Goal: Task Accomplishment & Management: Manage account settings

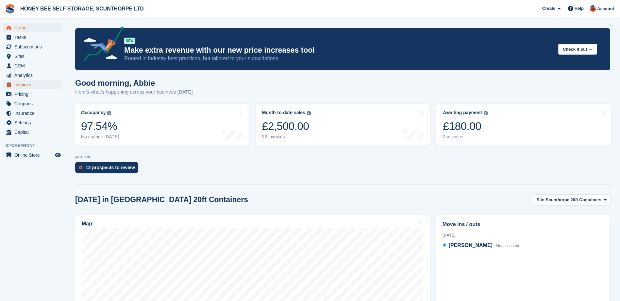
click at [22, 83] on span "Invoices" at bounding box center [33, 84] width 39 height 9
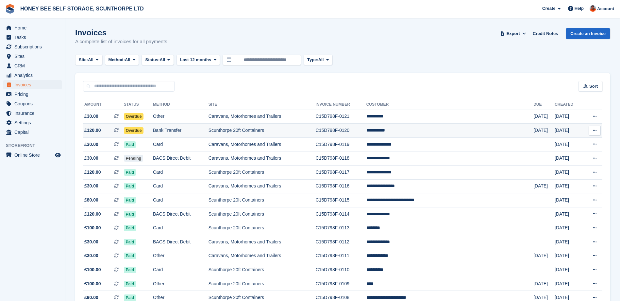
click at [240, 129] on td "Scunthorpe 20ft Containers" at bounding box center [262, 131] width 107 height 14
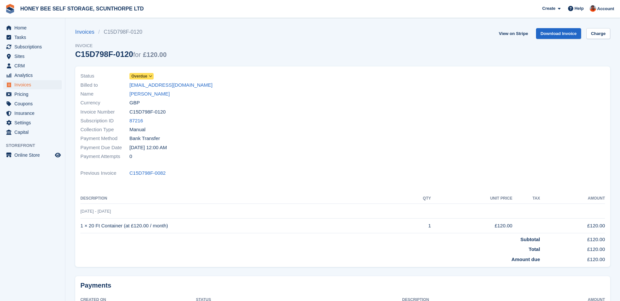
click at [150, 76] on icon at bounding box center [151, 76] width 4 height 4
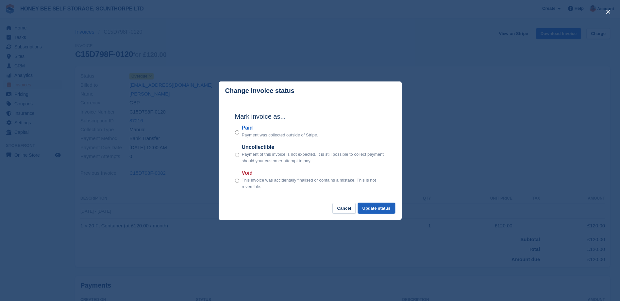
click at [374, 207] on button "Update status" at bounding box center [376, 208] width 37 height 11
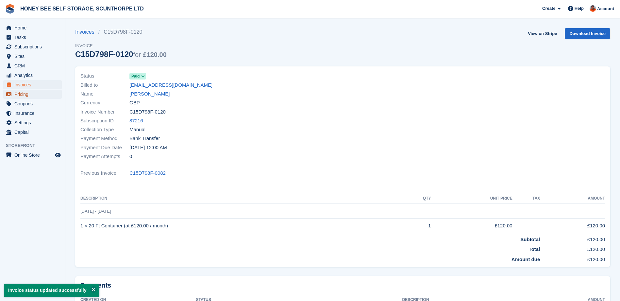
click at [28, 93] on span "Pricing" at bounding box center [33, 94] width 39 height 9
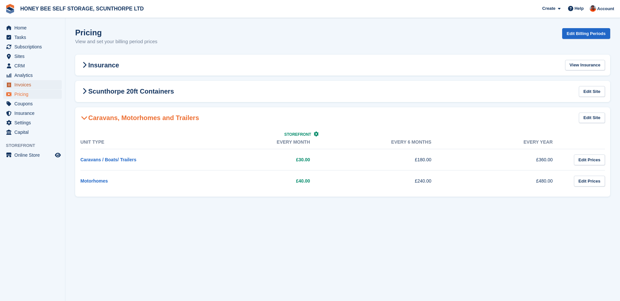
click at [28, 82] on span "Invoices" at bounding box center [33, 84] width 39 height 9
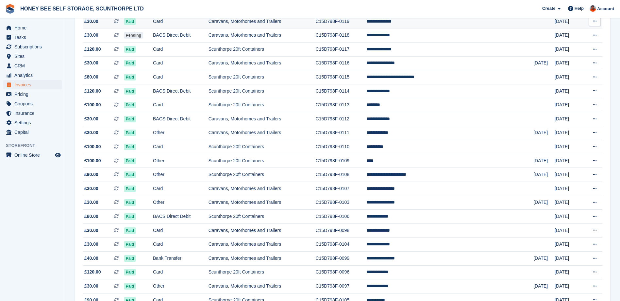
scroll to position [112, 0]
